Goal: Check status: Check status

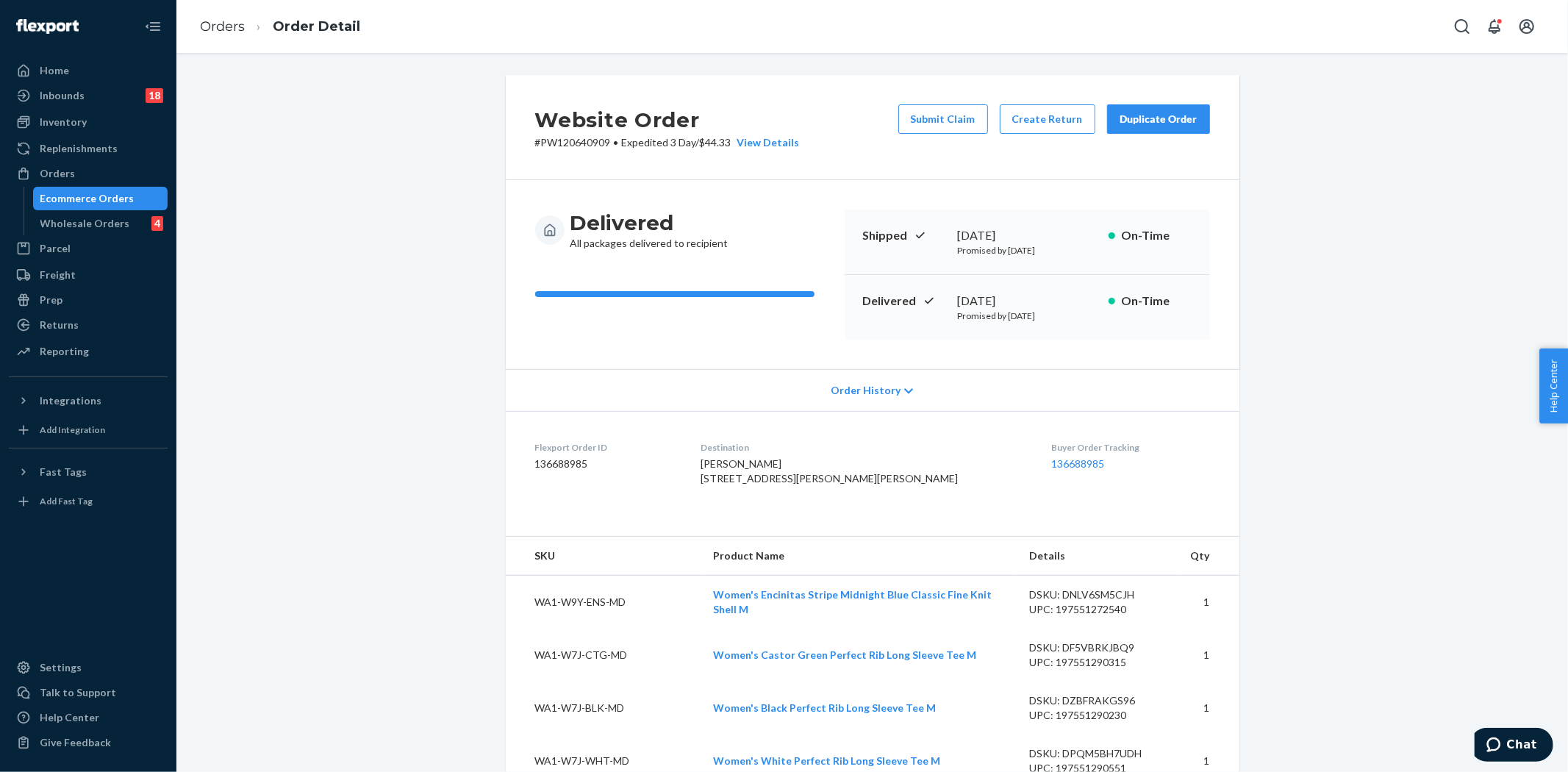
scroll to position [1913, 0]
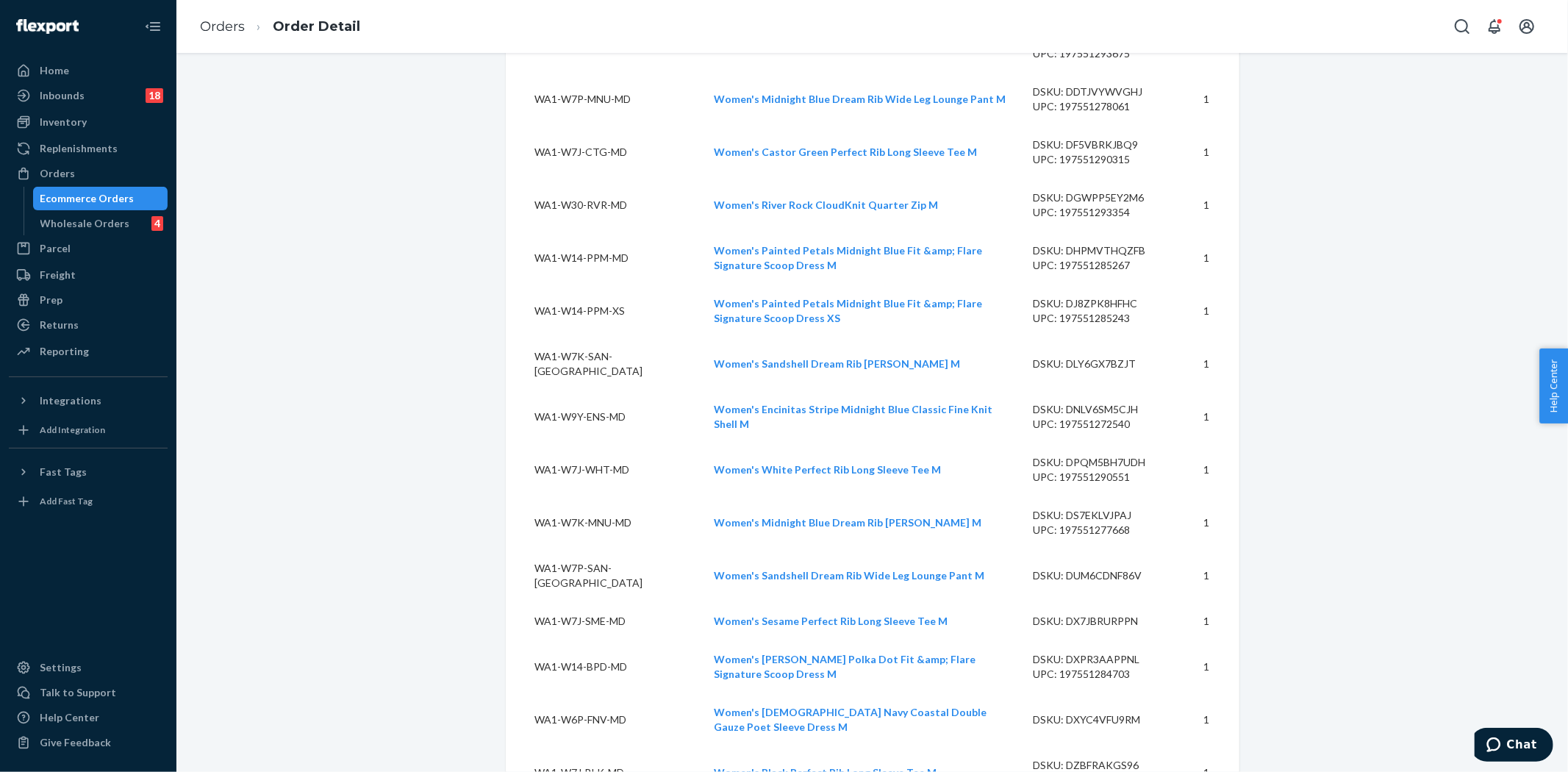
click at [74, 201] on div "Ecommerce Orders" at bounding box center [87, 198] width 94 height 15
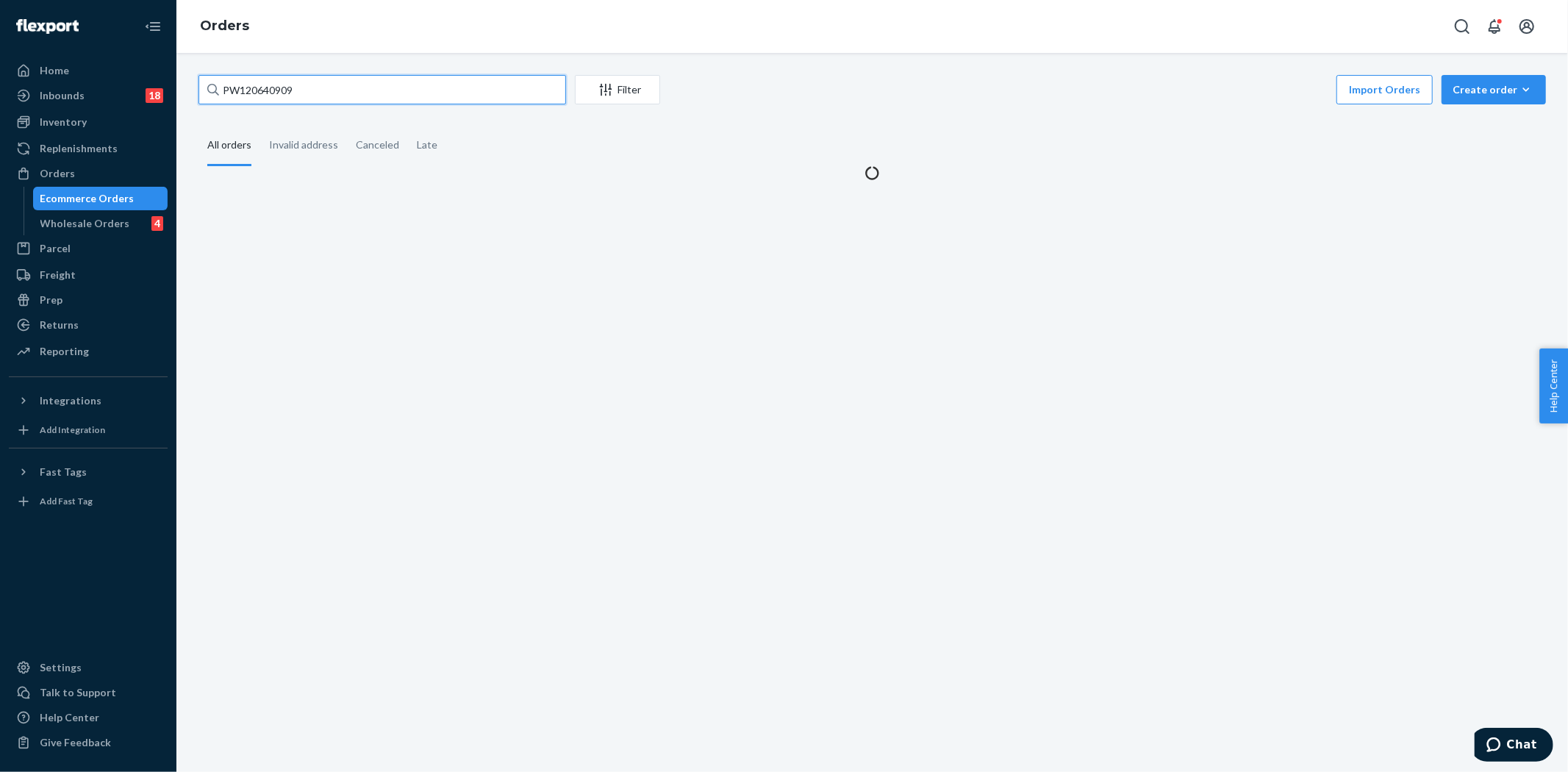
click at [349, 83] on input "PW120640909" at bounding box center [382, 90] width 368 height 29
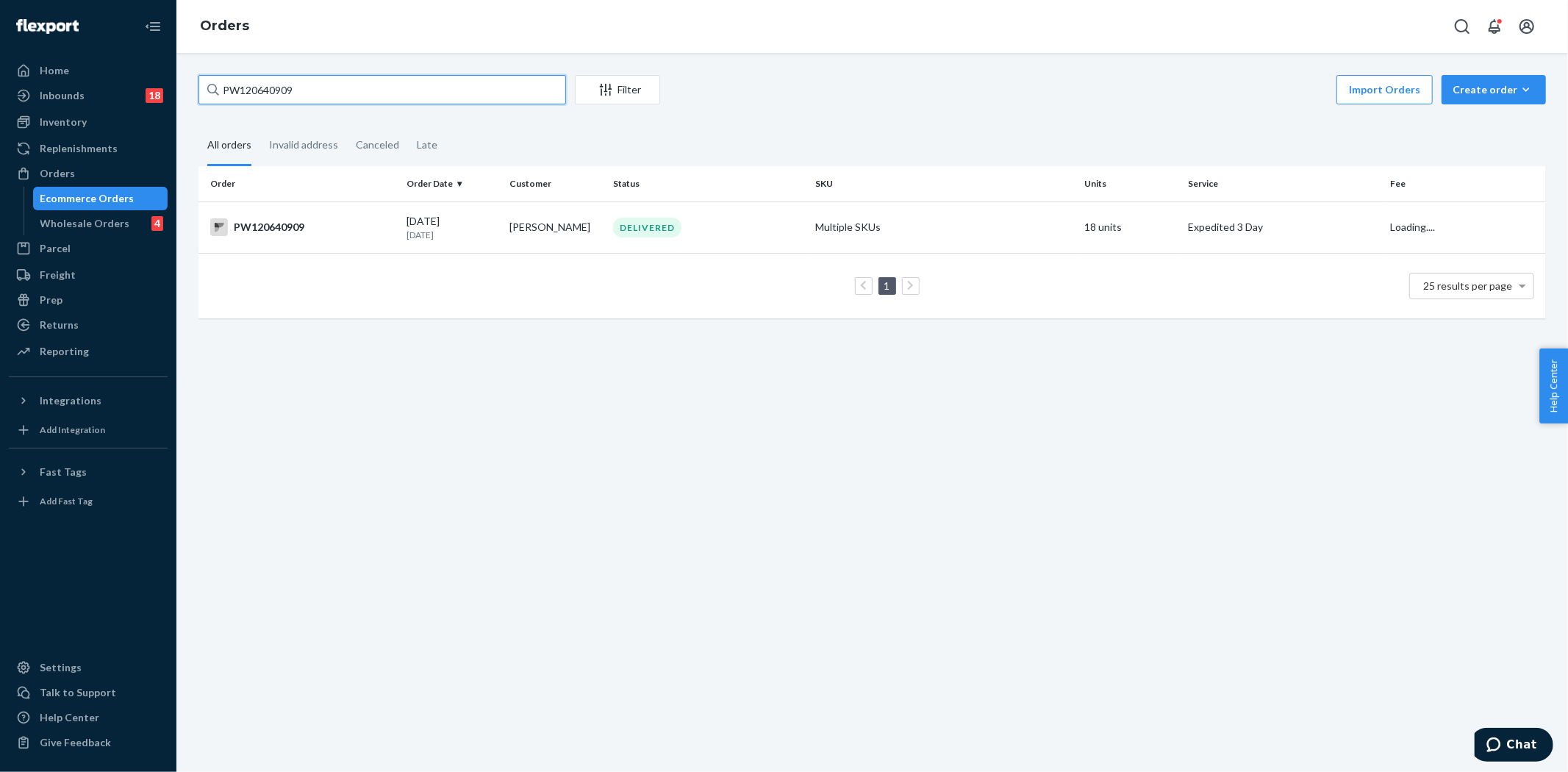
click at [349, 83] on input "PW120640909" at bounding box center [382, 90] width 368 height 29
paste input "37787"
type input "PW120637787"
click at [419, 241] on td "[DATE] [DATE]" at bounding box center [452, 227] width 104 height 52
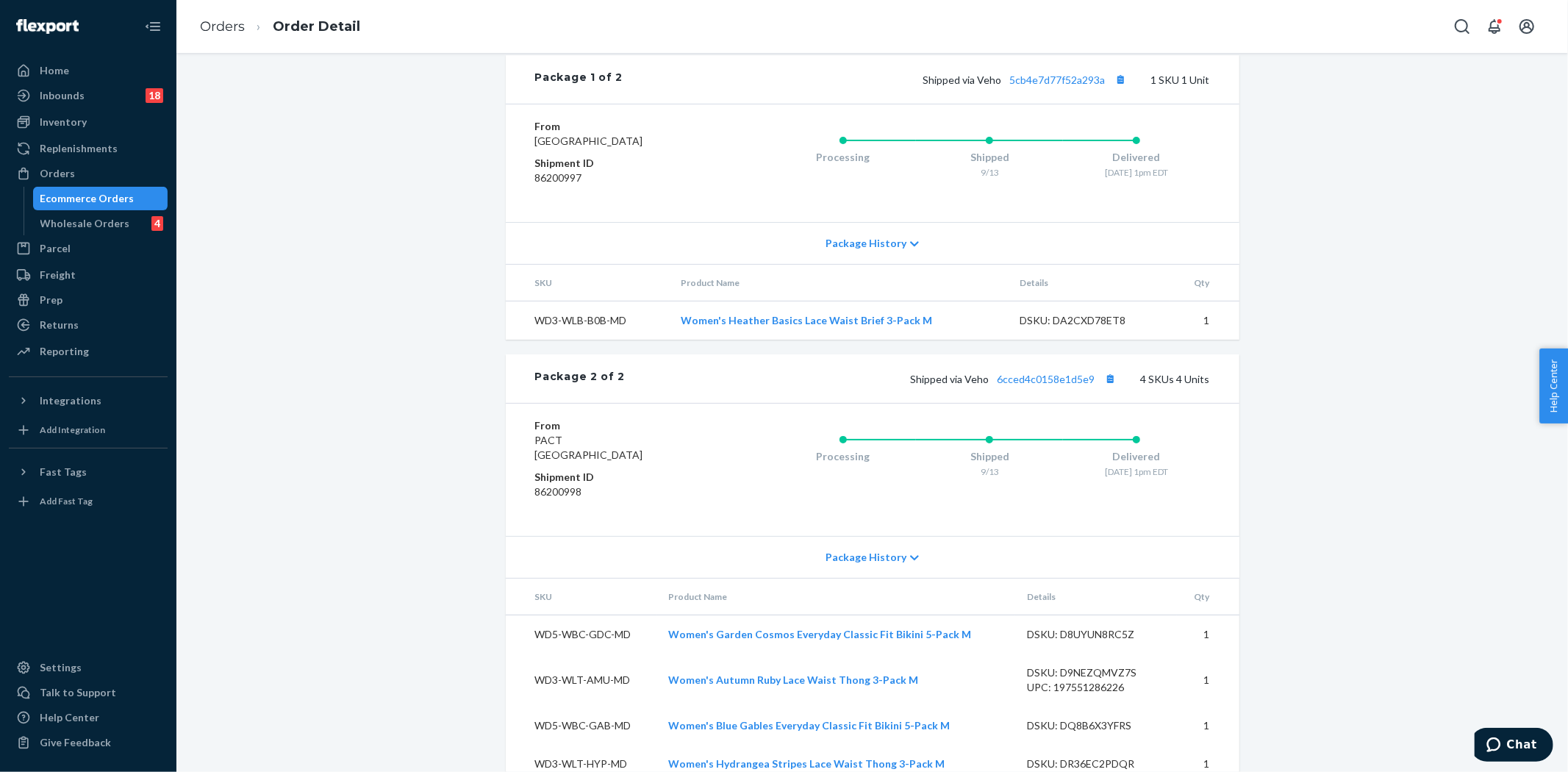
scroll to position [813, 0]
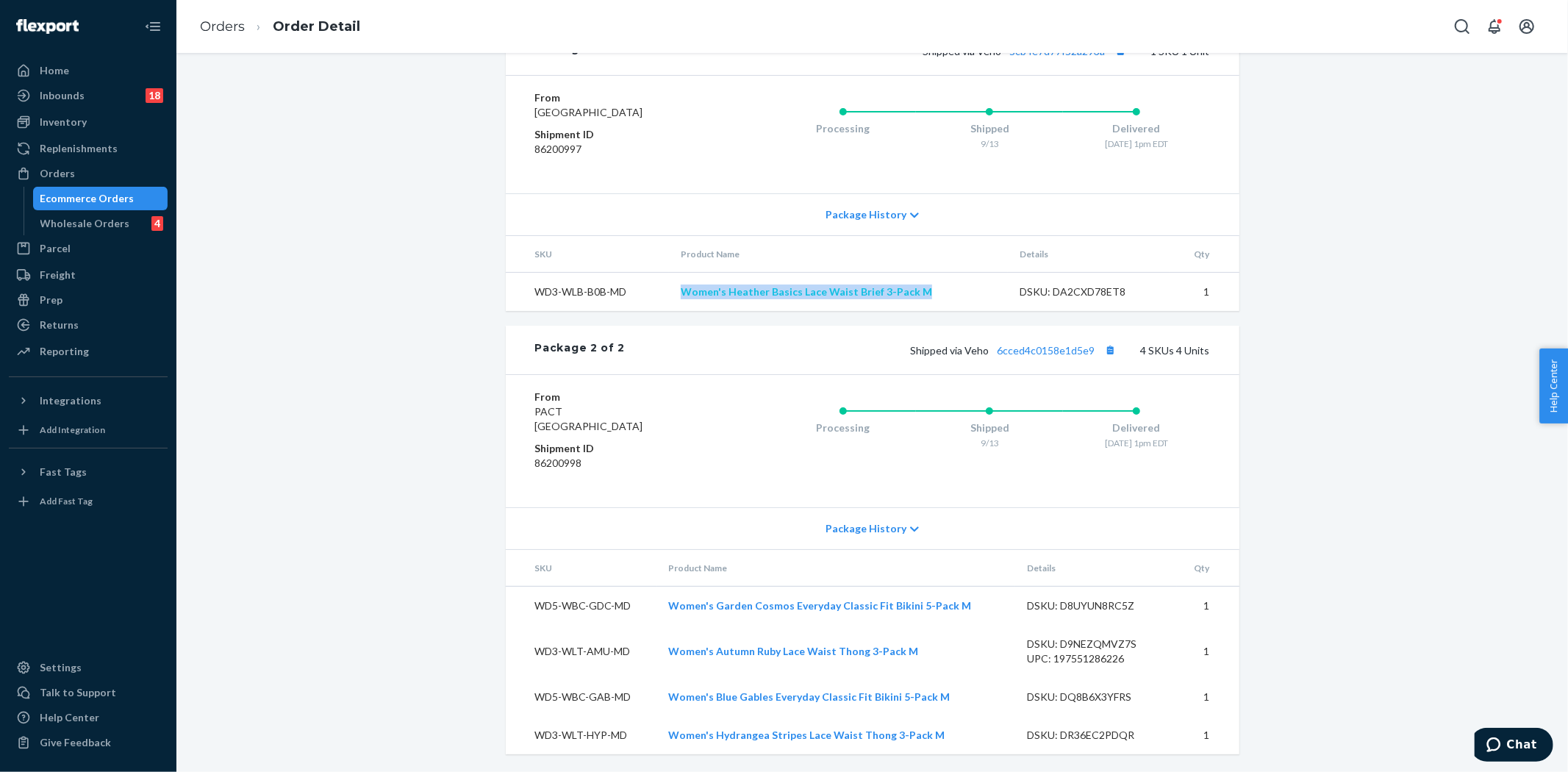
drag, startPoint x: 950, startPoint y: 297, endPoint x: 682, endPoint y: 292, distance: 268.0
click at [682, 292] on td "Women's Heather Basics Lace Waist Brief 3-Pack M" at bounding box center [839, 291] width 339 height 39
copy link "Women's Heather Basics Lace Waist Brief 3-Pack M"
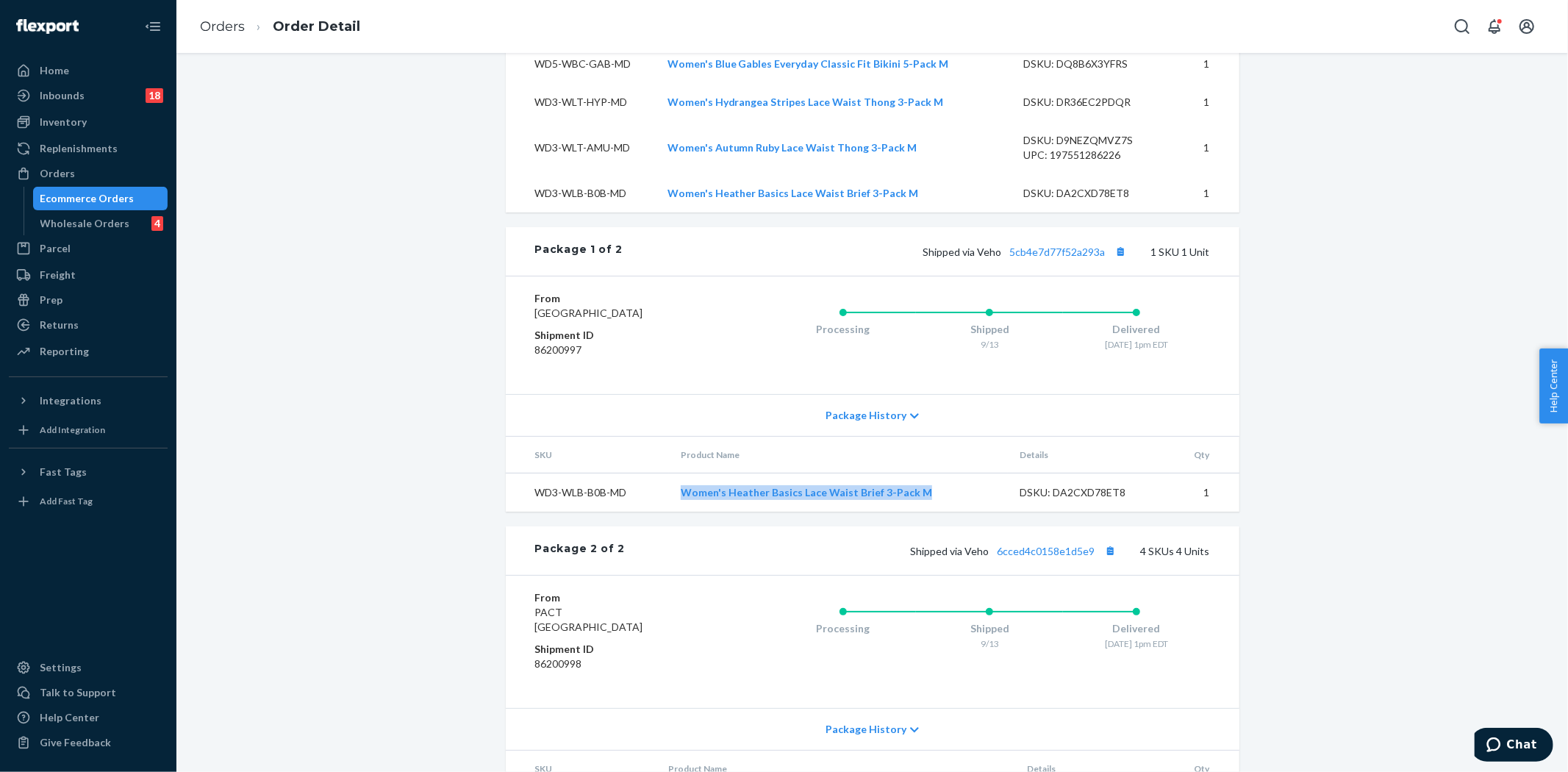
scroll to position [0, 0]
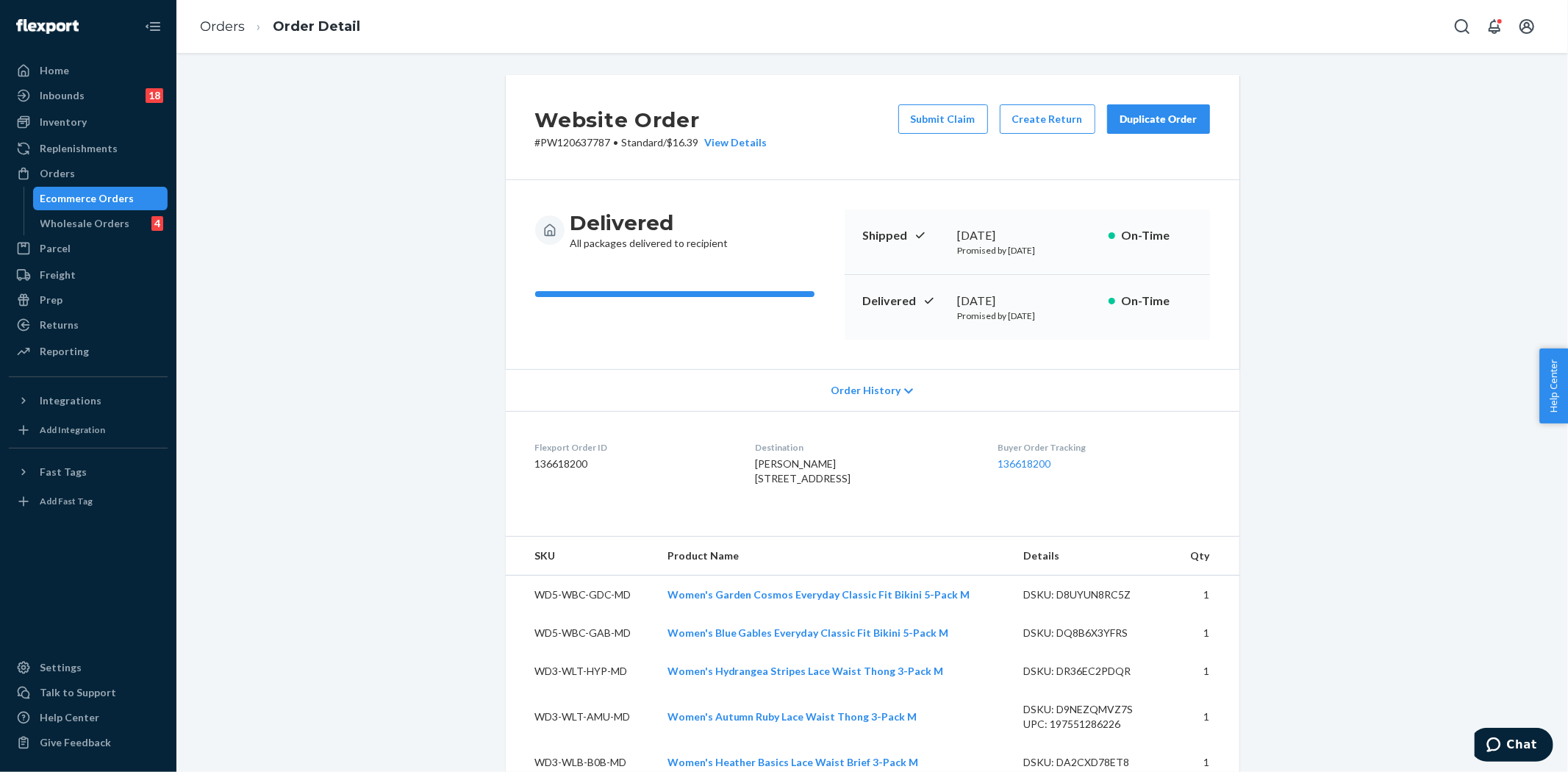
click at [115, 194] on div "Ecommerce Orders" at bounding box center [87, 198] width 94 height 15
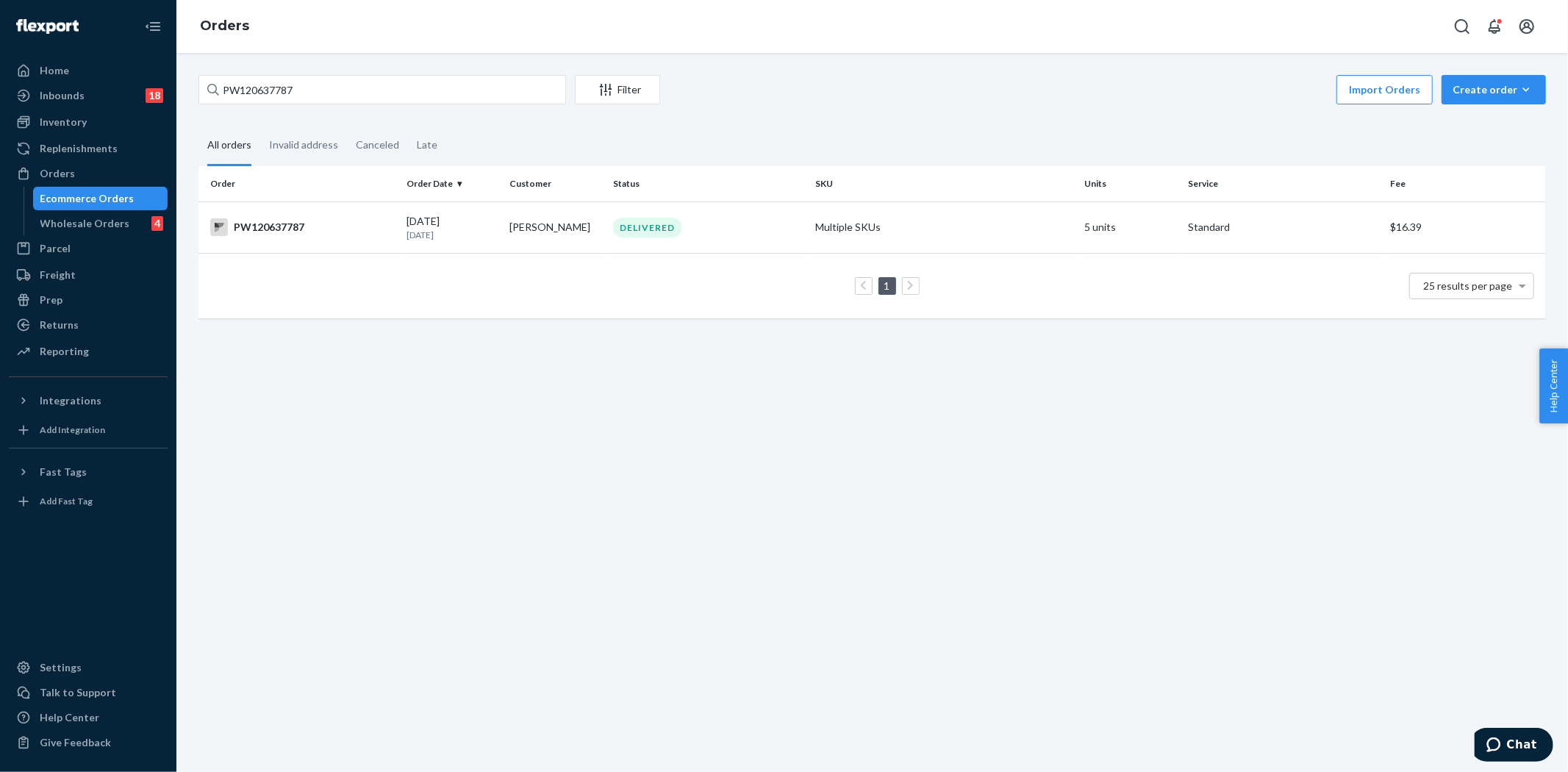
click at [120, 203] on div "Ecommerce Orders" at bounding box center [87, 198] width 94 height 15
click at [322, 85] on input "PW120637787" at bounding box center [382, 90] width 368 height 29
paste input "120625535"
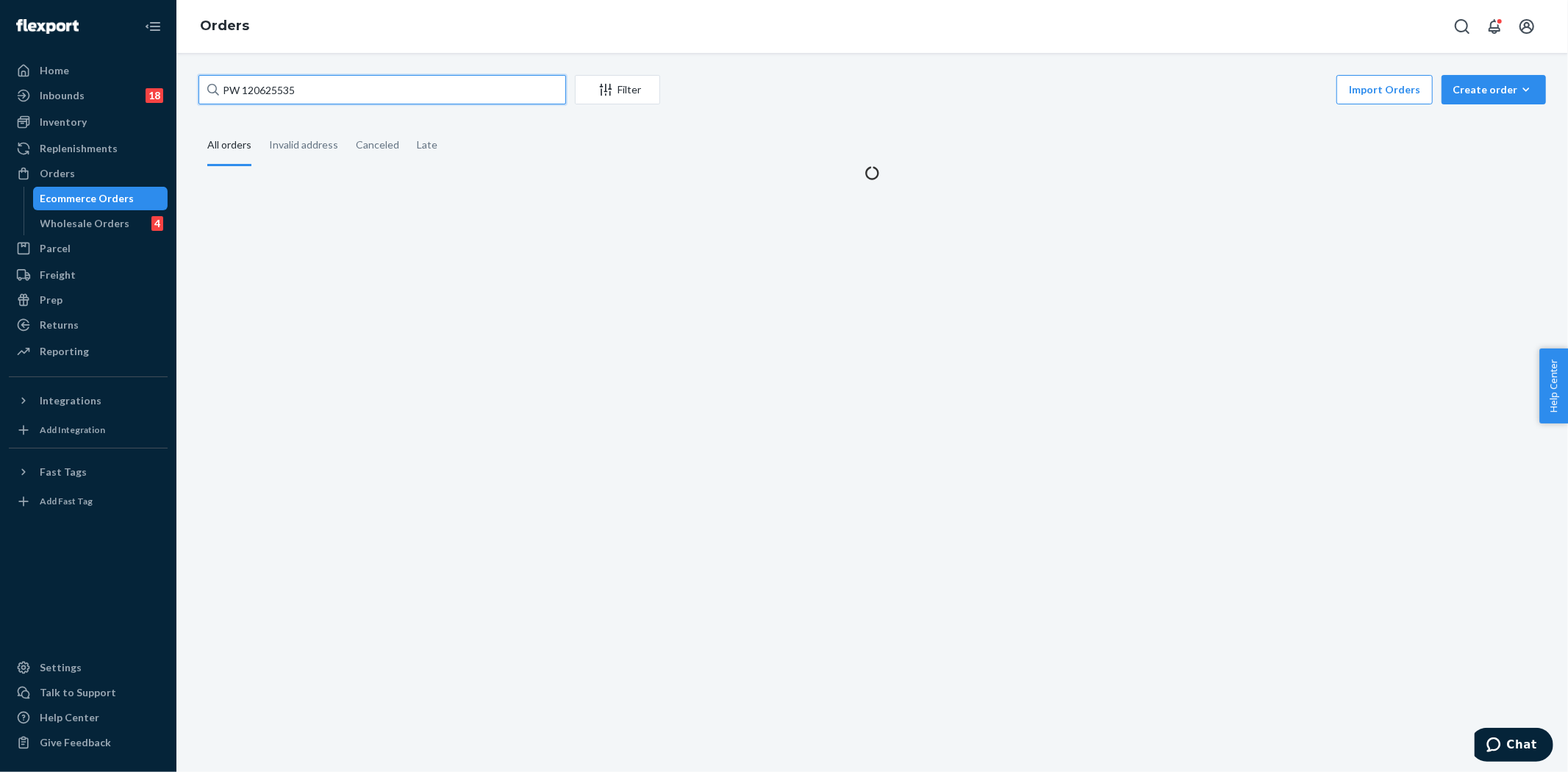
click at [244, 88] on input "PW 120625535" at bounding box center [382, 90] width 368 height 29
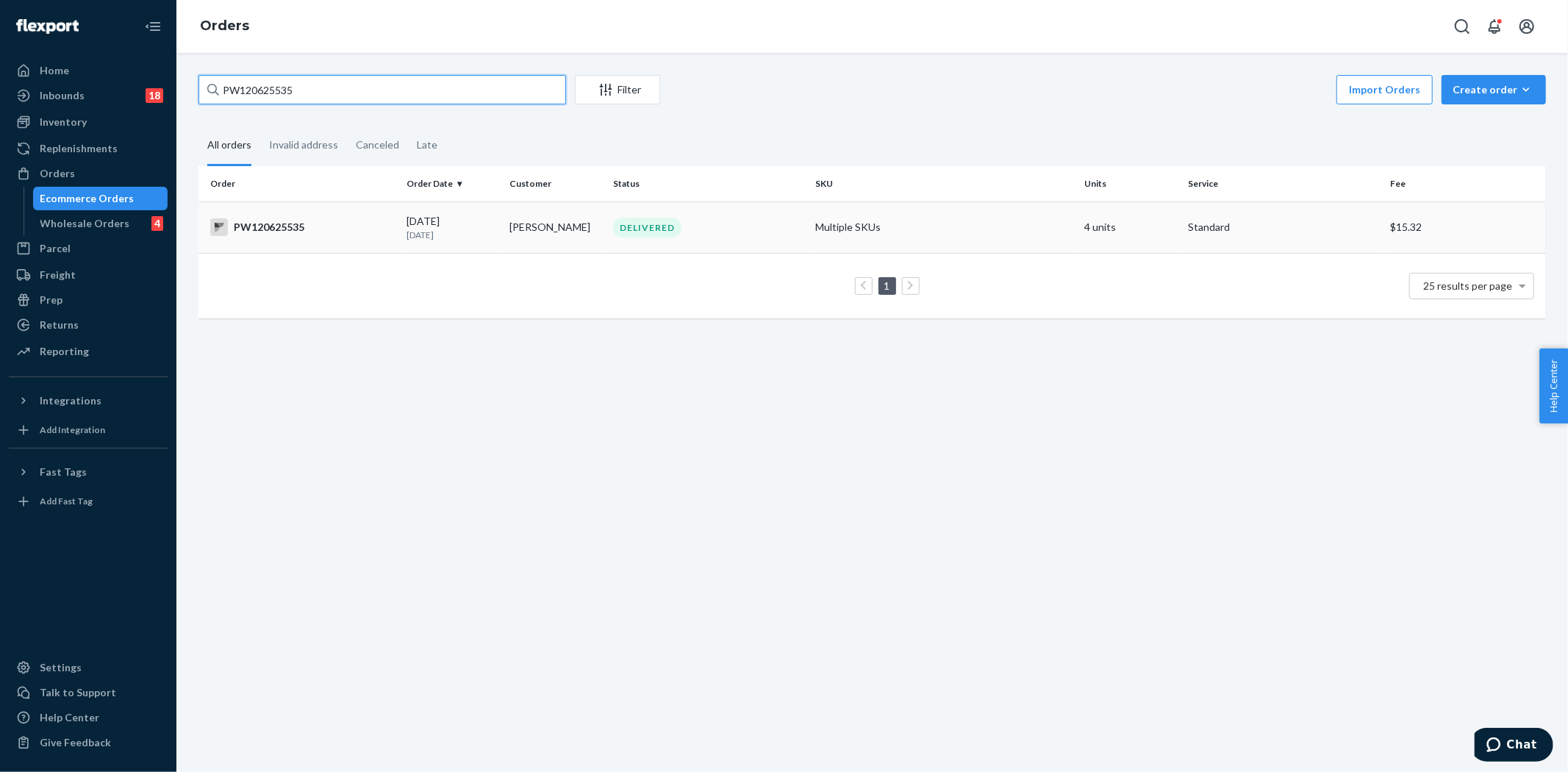
type input "PW120625535"
click at [590, 221] on td "[PERSON_NAME]" at bounding box center [555, 227] width 104 height 52
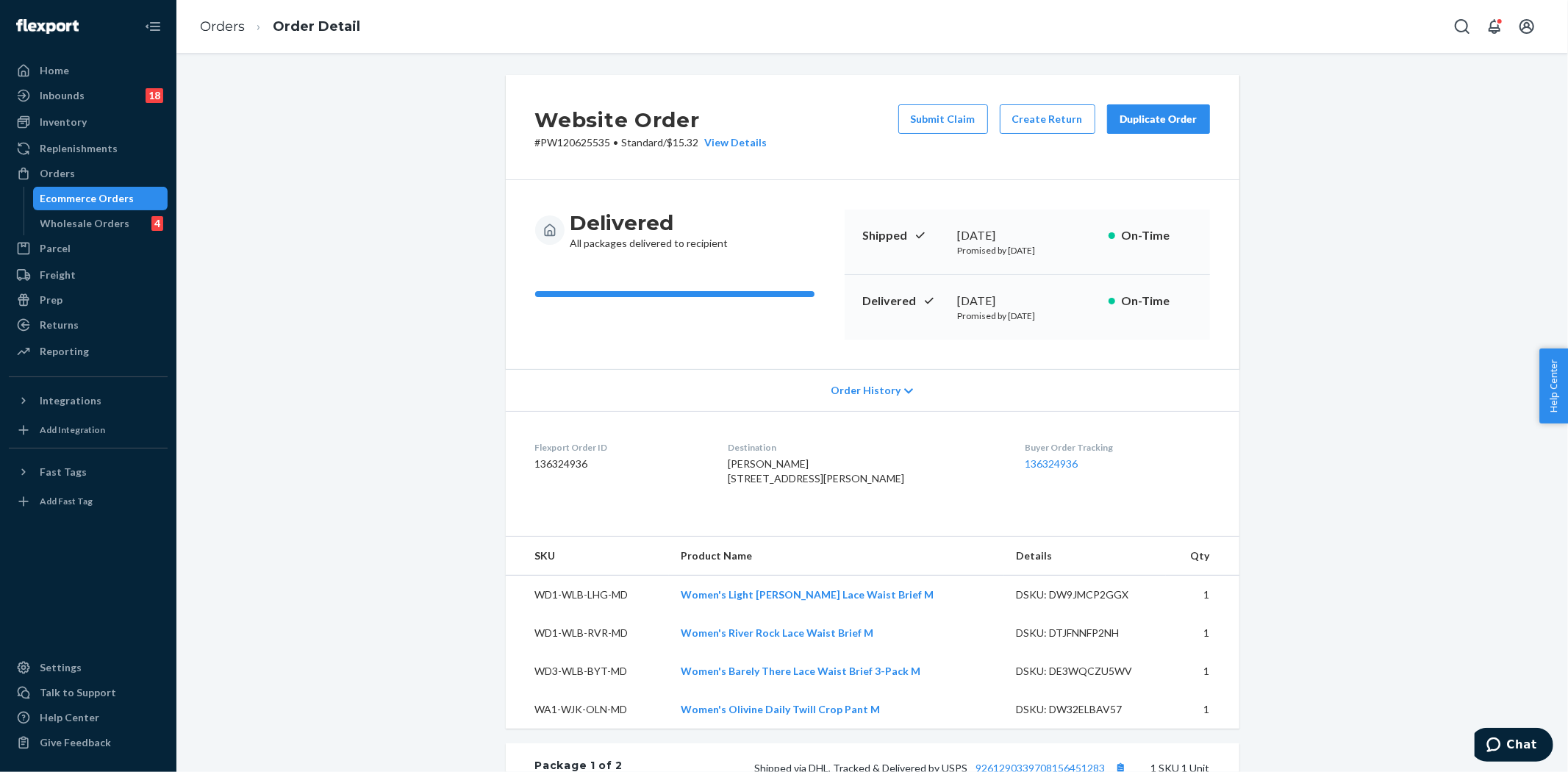
click at [561, 142] on p "# PW120625535 • Standard / $15.32 View Details" at bounding box center [651, 142] width 233 height 15
copy p "PW120625535"
click at [85, 191] on div "Ecommerce Orders" at bounding box center [87, 198] width 94 height 15
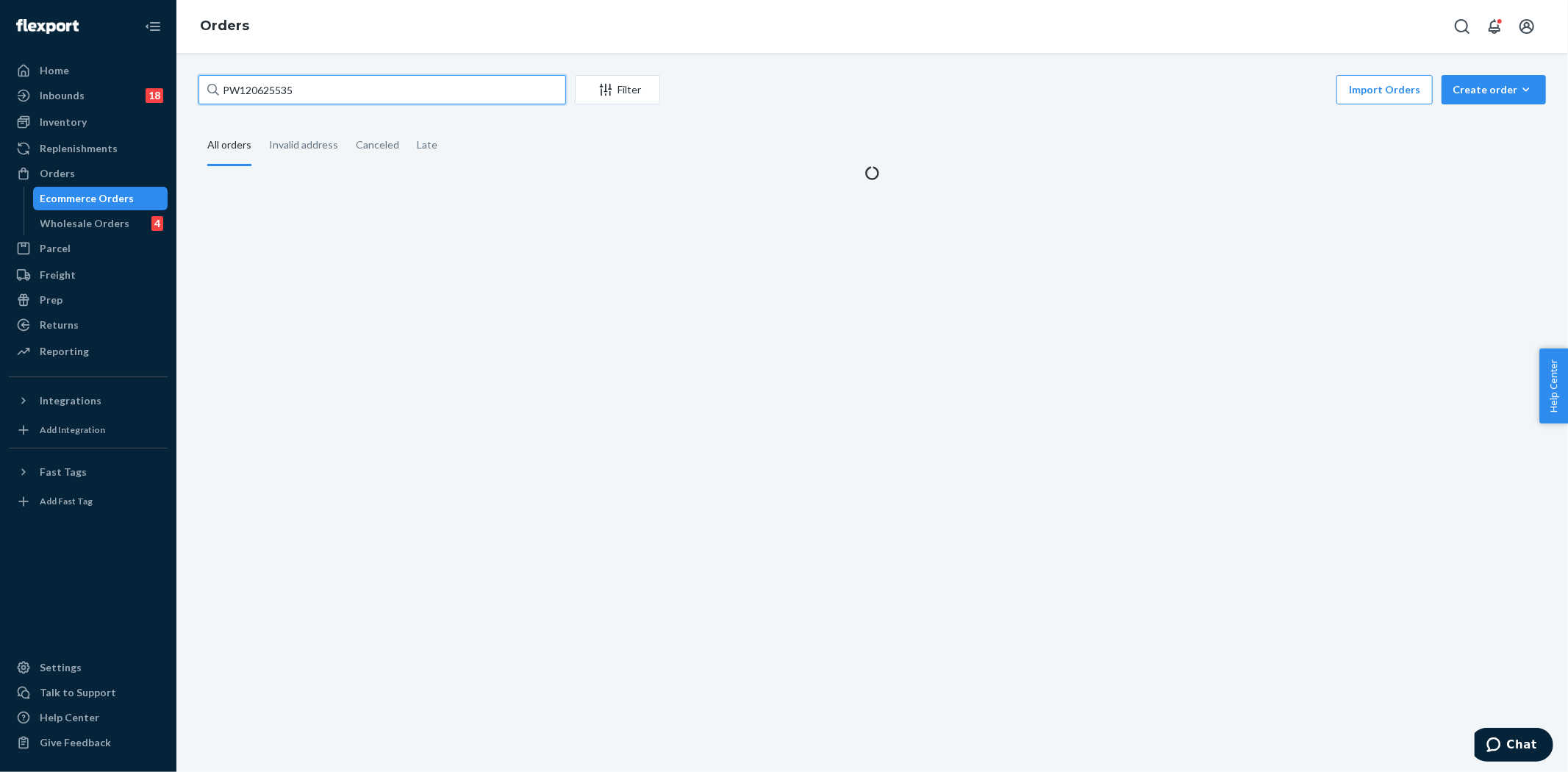
click at [466, 89] on input "PW120625535" at bounding box center [382, 90] width 368 height 29
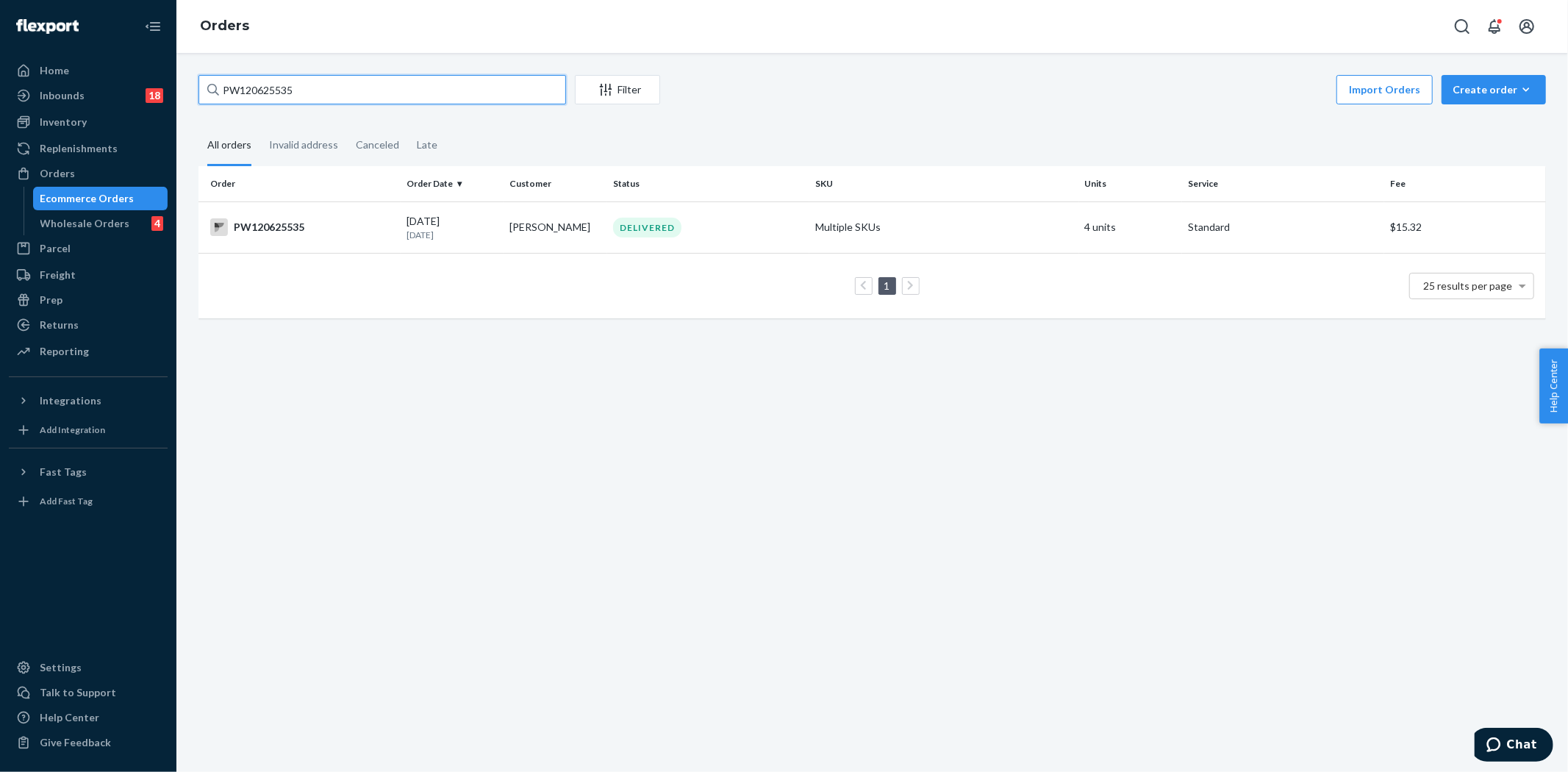
paste input "562342"
type input "PW120562342"
click at [454, 224] on div "[DATE] [DATE]" at bounding box center [452, 226] width 92 height 27
